Goal: Task Accomplishment & Management: Complete application form

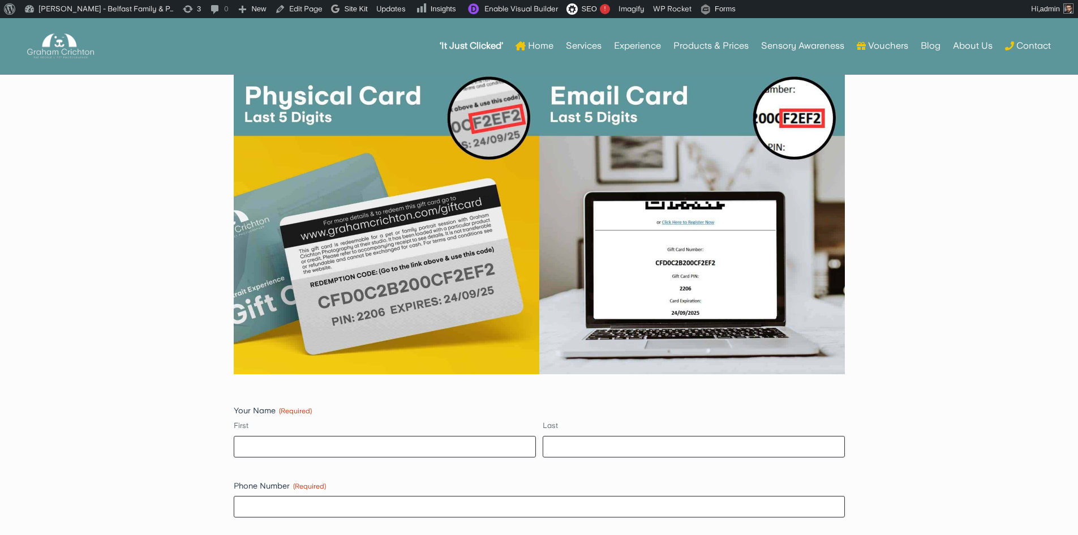
scroll to position [792, 0]
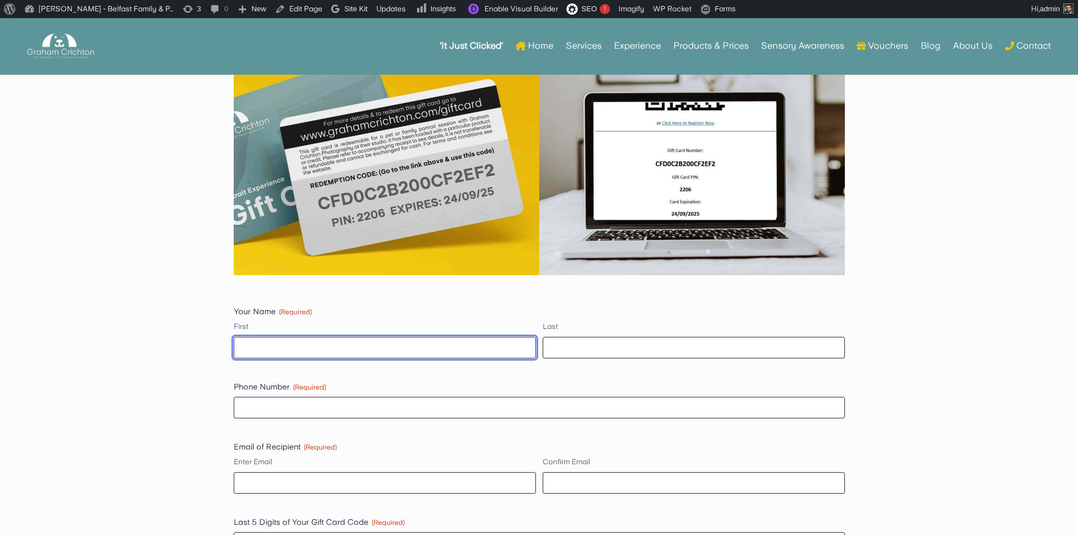
click at [361, 341] on input "First" at bounding box center [385, 348] width 302 height 22
type input "[PERSON_NAME]"
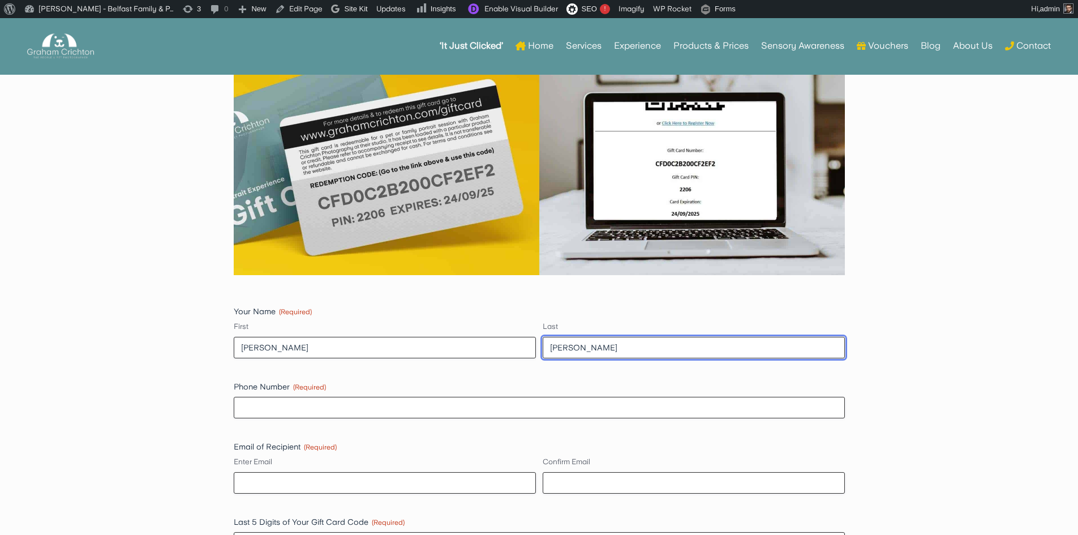
type input "07724684623"
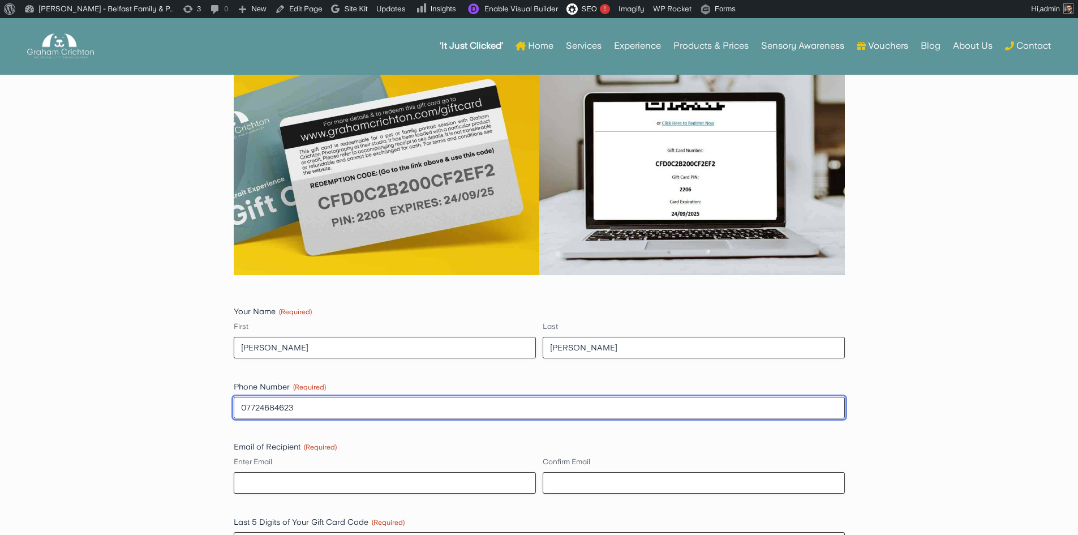
type input "[PERSON_NAME][EMAIL_ADDRESS][DOMAIN_NAME]"
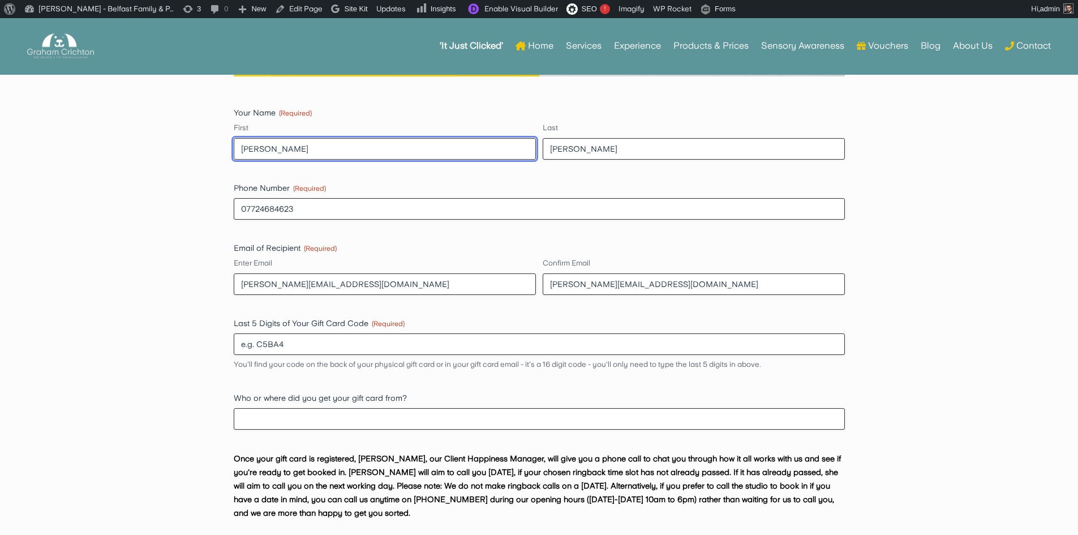
scroll to position [1019, 0]
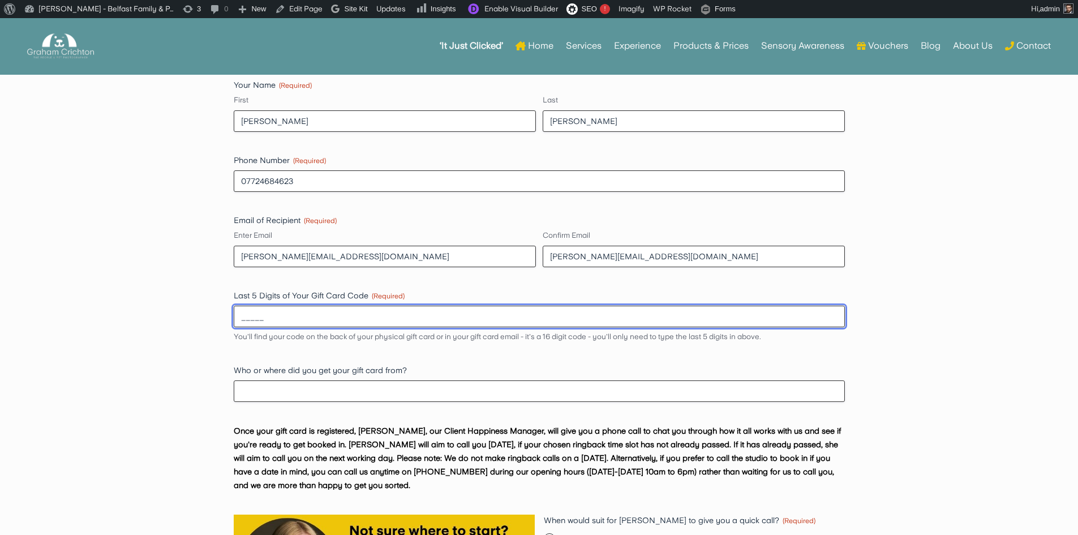
click at [370, 314] on input "_____" at bounding box center [539, 317] width 611 height 22
type input "12345"
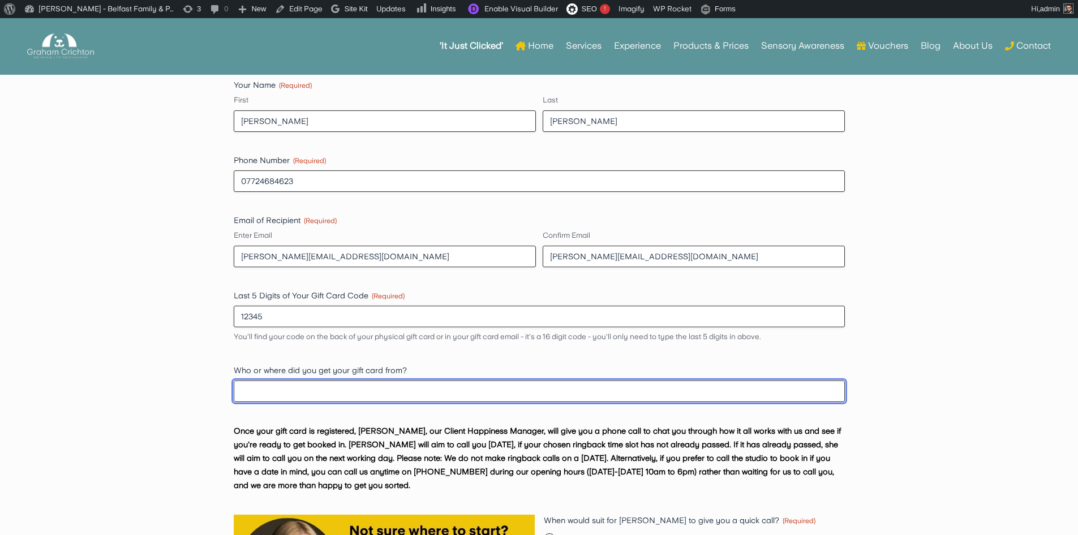
click at [304, 391] on input "Who or where did you get your gift card from?" at bounding box center [539, 391] width 611 height 22
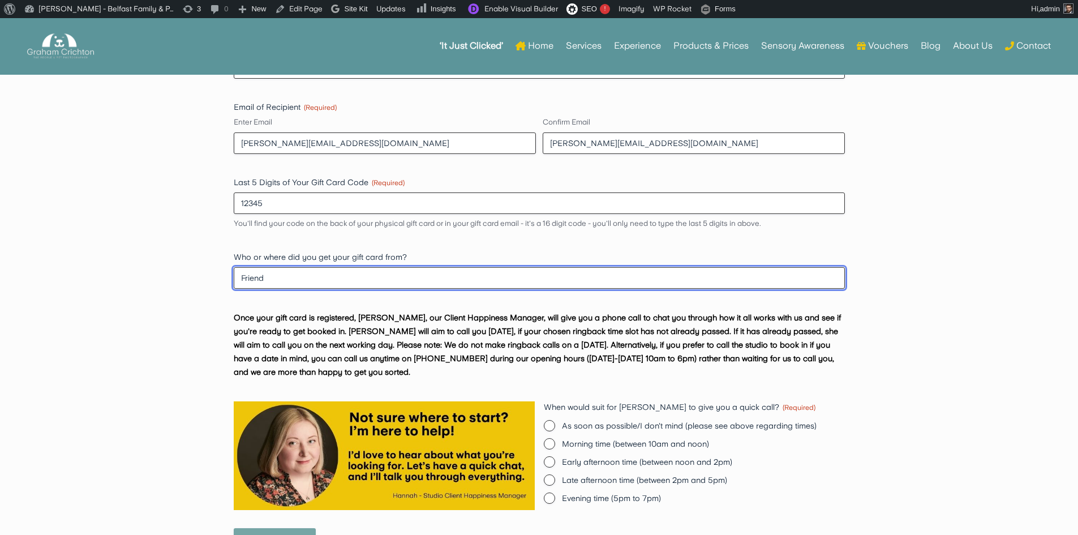
scroll to position [1245, 0]
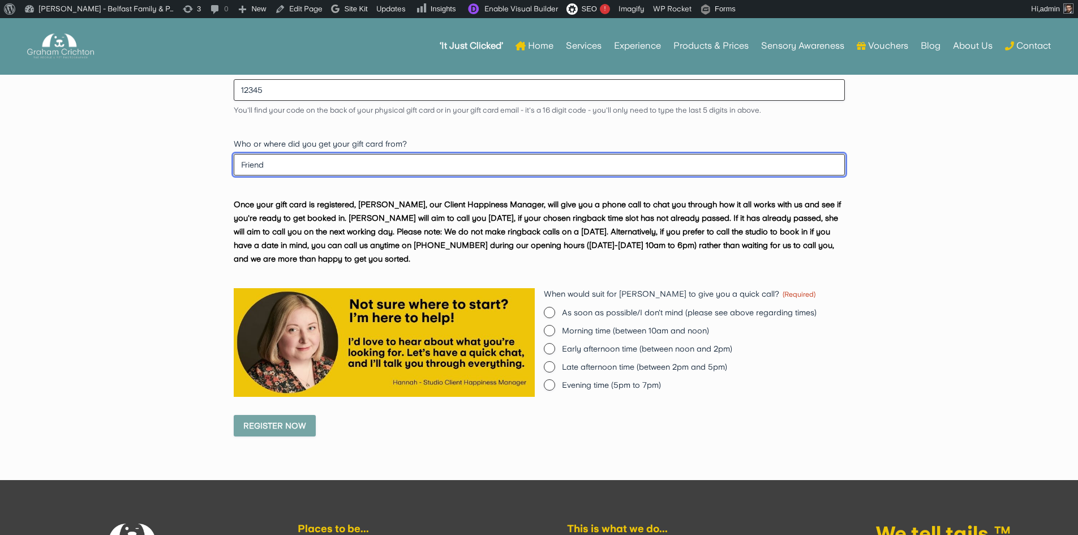
type input "Friend"
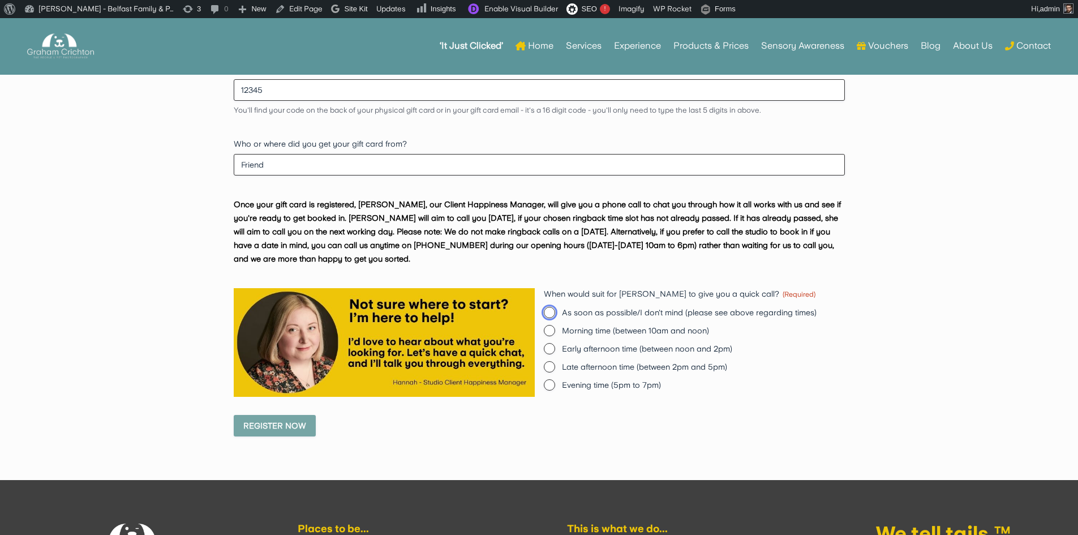
click at [550, 311] on input "As soon as possible/I don't mind (please see above regarding times)" at bounding box center [549, 312] width 11 height 11
radio input "true"
click at [292, 426] on input "Register Now" at bounding box center [275, 426] width 82 height 22
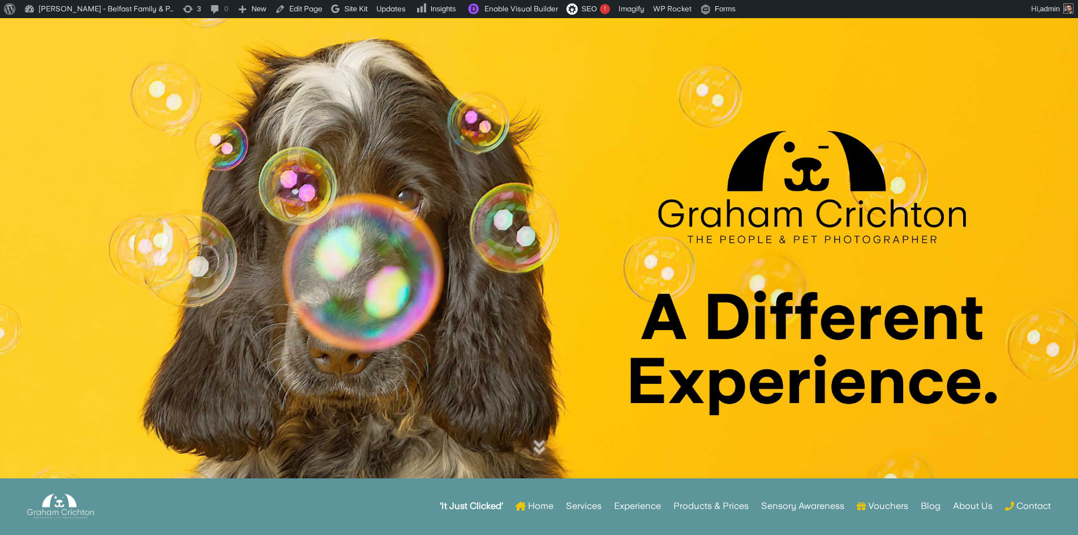
click at [583, 280] on div at bounding box center [539, 258] width 1078 height 481
